Goal: Transaction & Acquisition: Purchase product/service

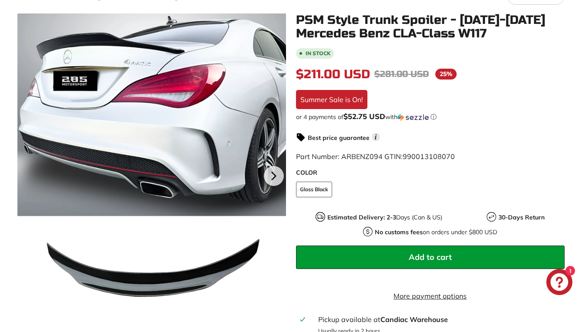
scroll to position [148, 0]
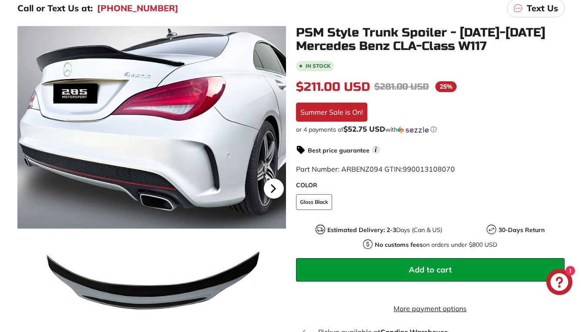
click at [274, 189] on icon at bounding box center [272, 188] width 3 height 7
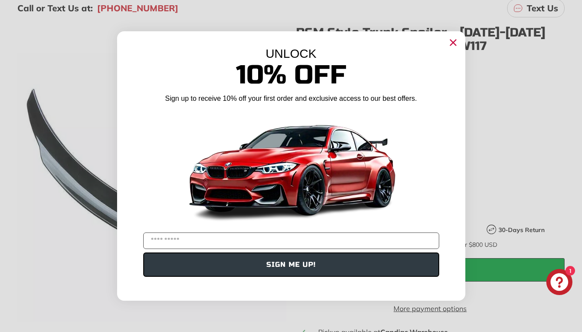
click at [452, 44] on icon "Close dialog" at bounding box center [453, 43] width 6 height 6
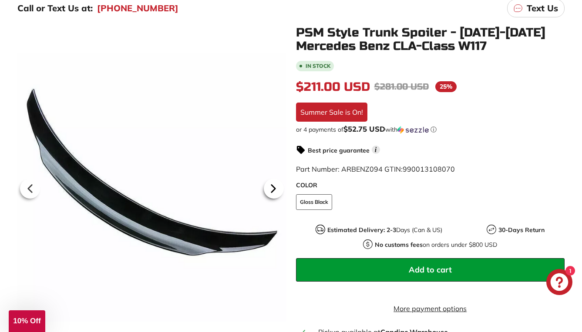
click at [273, 185] on icon at bounding box center [273, 189] width 20 height 20
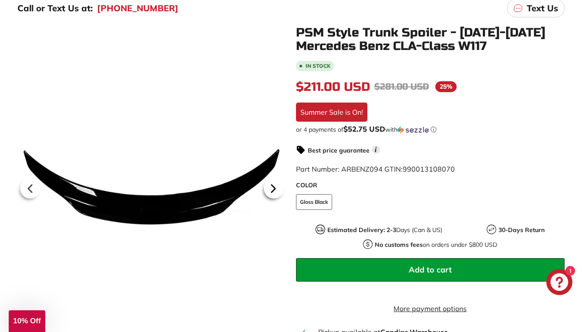
click at [274, 185] on icon at bounding box center [273, 189] width 20 height 20
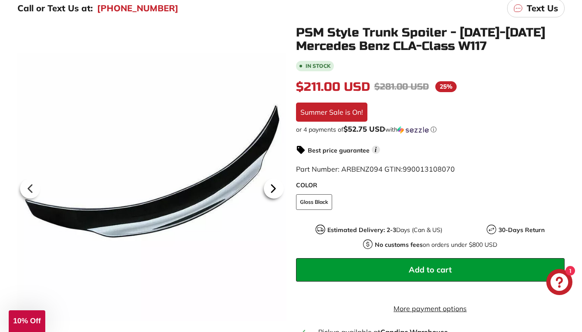
click at [274, 185] on icon at bounding box center [273, 189] width 20 height 20
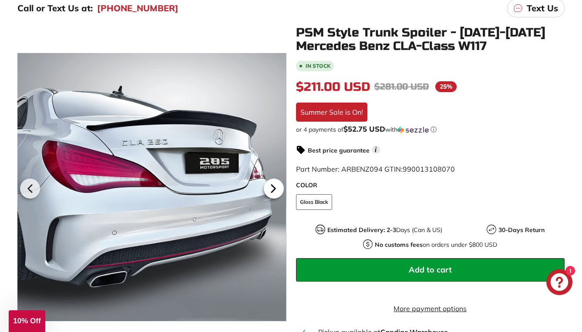
click at [274, 185] on icon at bounding box center [273, 189] width 20 height 20
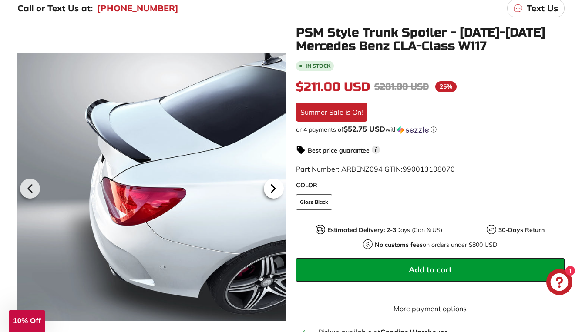
scroll to position [0, 52]
click at [269, 182] on icon at bounding box center [273, 189] width 20 height 20
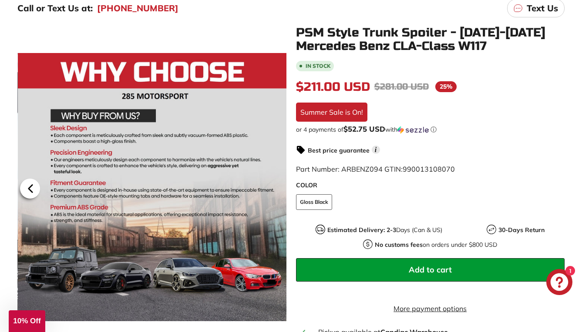
click at [22, 191] on icon at bounding box center [30, 189] width 20 height 20
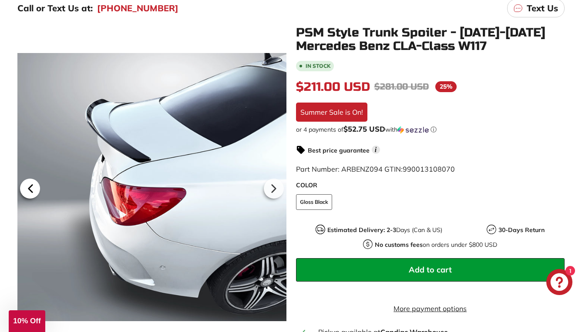
click at [24, 189] on icon at bounding box center [30, 189] width 20 height 20
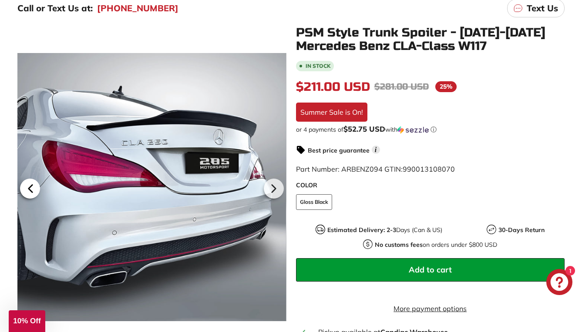
click at [24, 189] on icon at bounding box center [30, 189] width 20 height 20
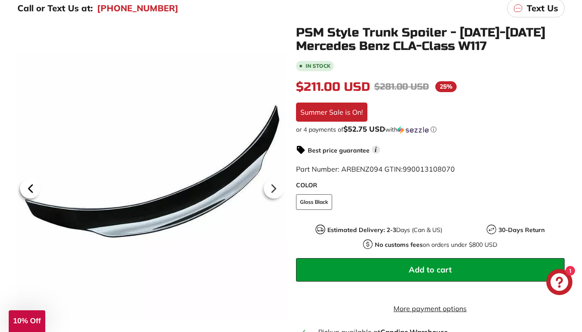
click at [24, 189] on icon at bounding box center [30, 189] width 20 height 20
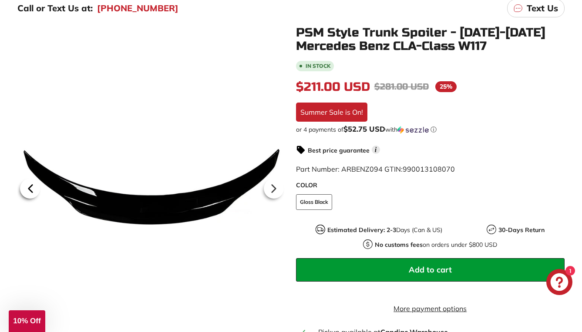
click at [24, 189] on icon at bounding box center [30, 189] width 20 height 20
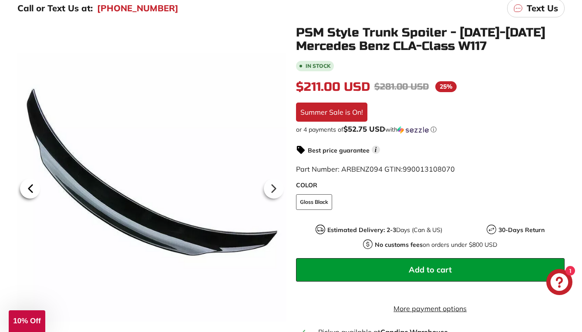
scroll to position [0, 0]
click at [24, 189] on icon at bounding box center [30, 189] width 20 height 20
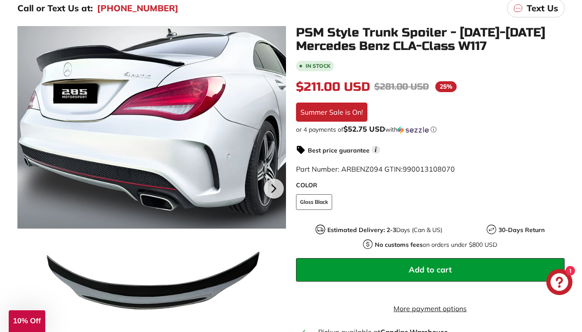
click at [24, 189] on div at bounding box center [151, 187] width 268 height 322
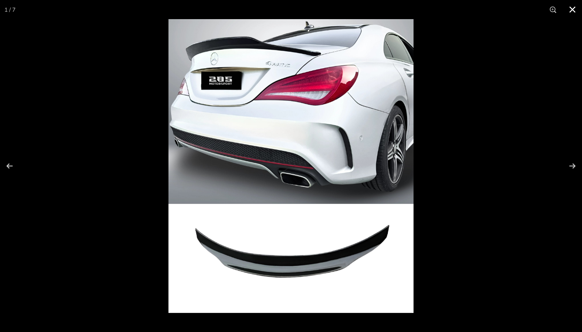
click at [573, 8] on button at bounding box center [572, 9] width 19 height 19
